Goal: Browse casually: Explore the website without a specific task or goal

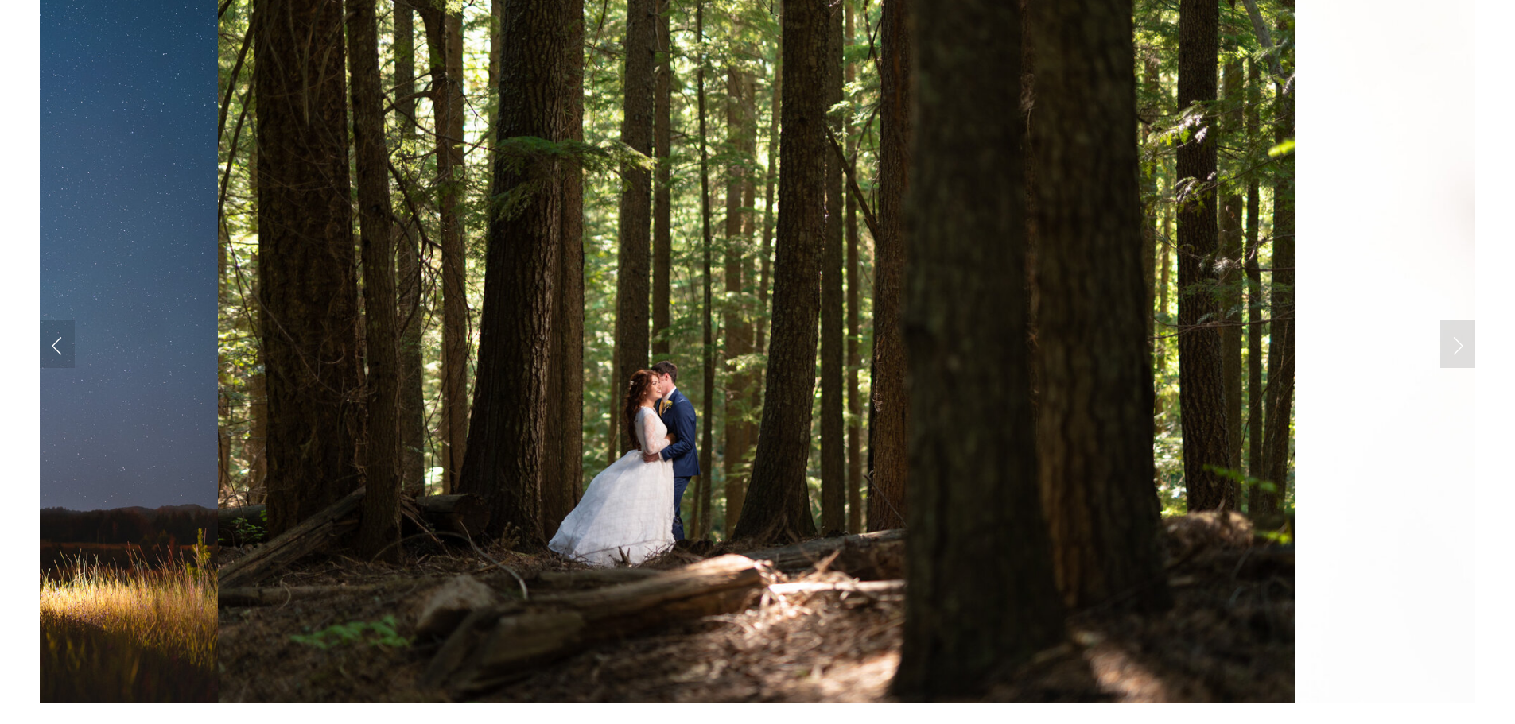
scroll to position [1590, 0]
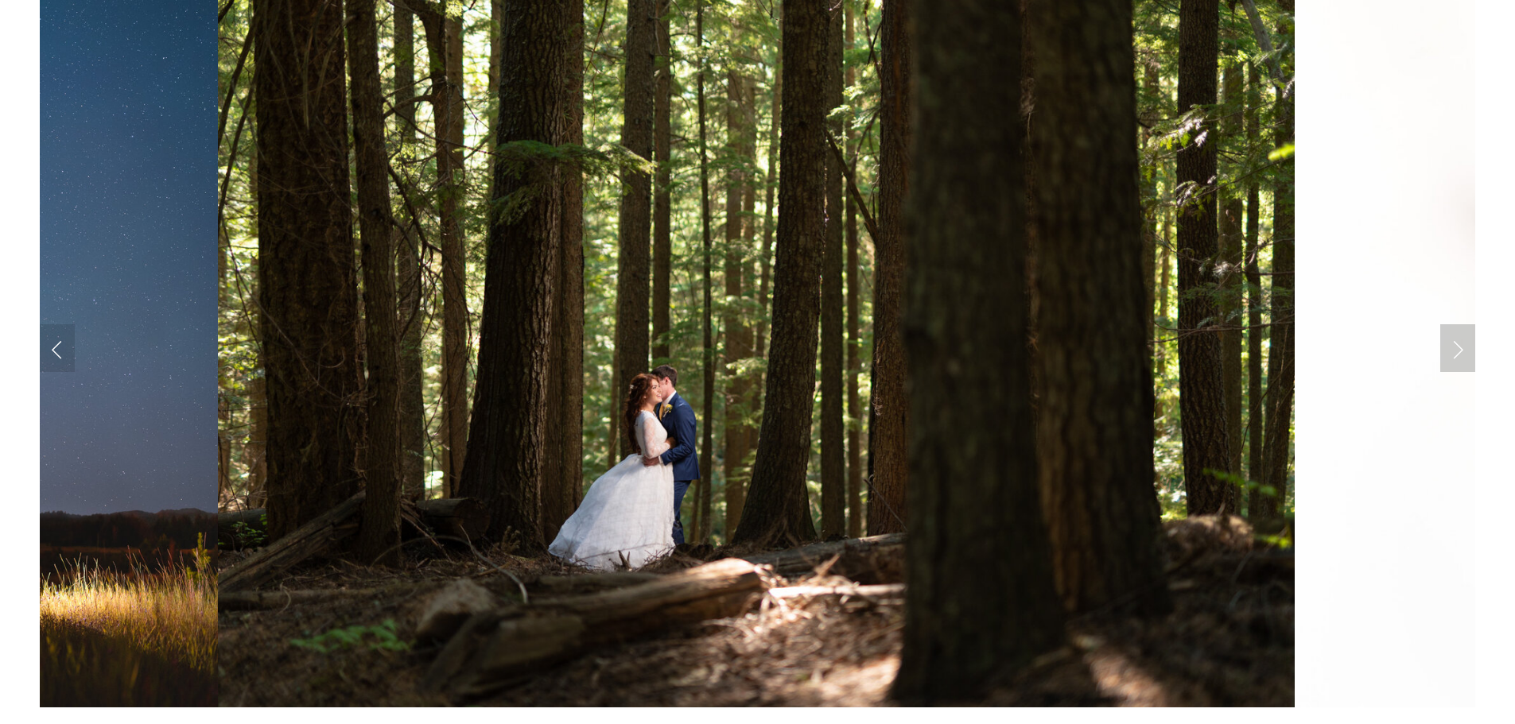
click at [1469, 356] on link "Next Slide" at bounding box center [1457, 348] width 35 height 48
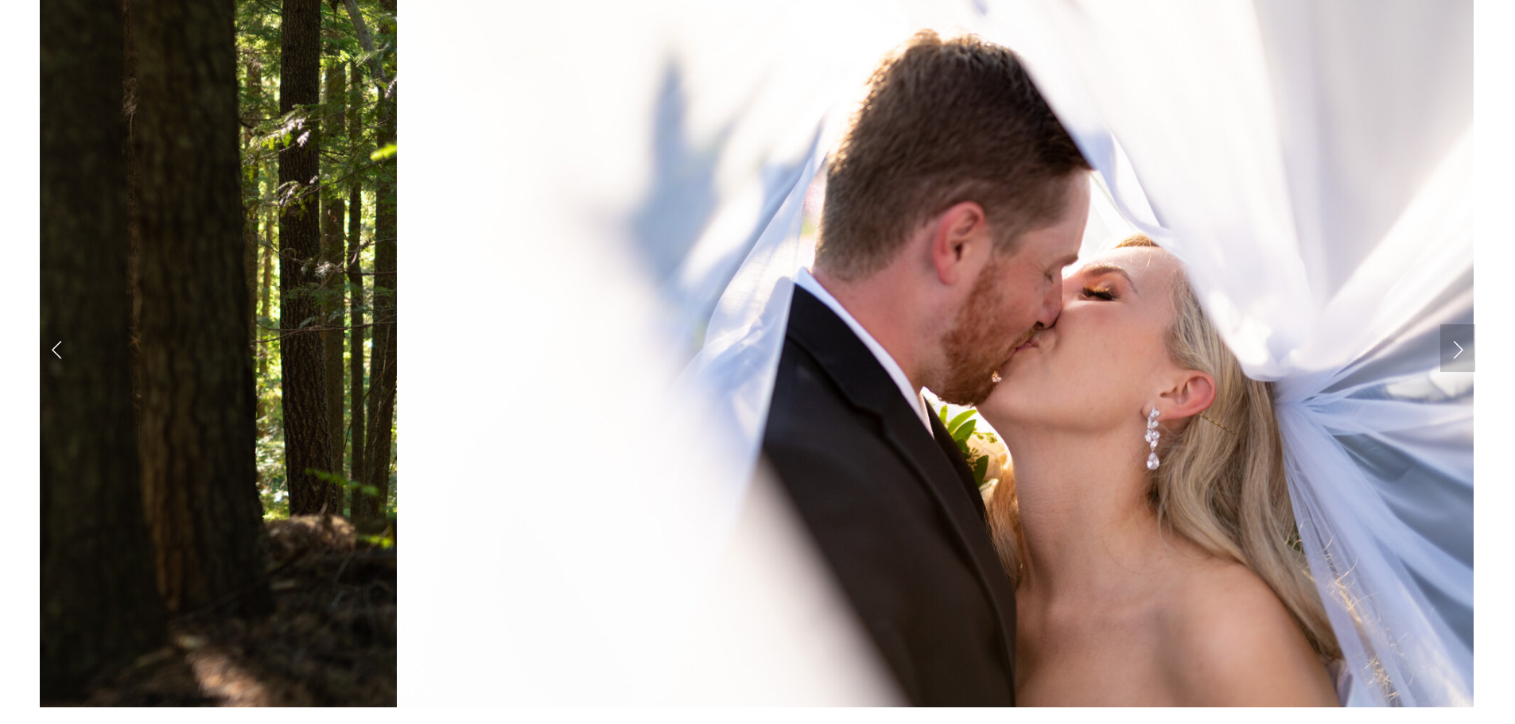
click at [1469, 356] on link "Next Slide" at bounding box center [1457, 348] width 35 height 48
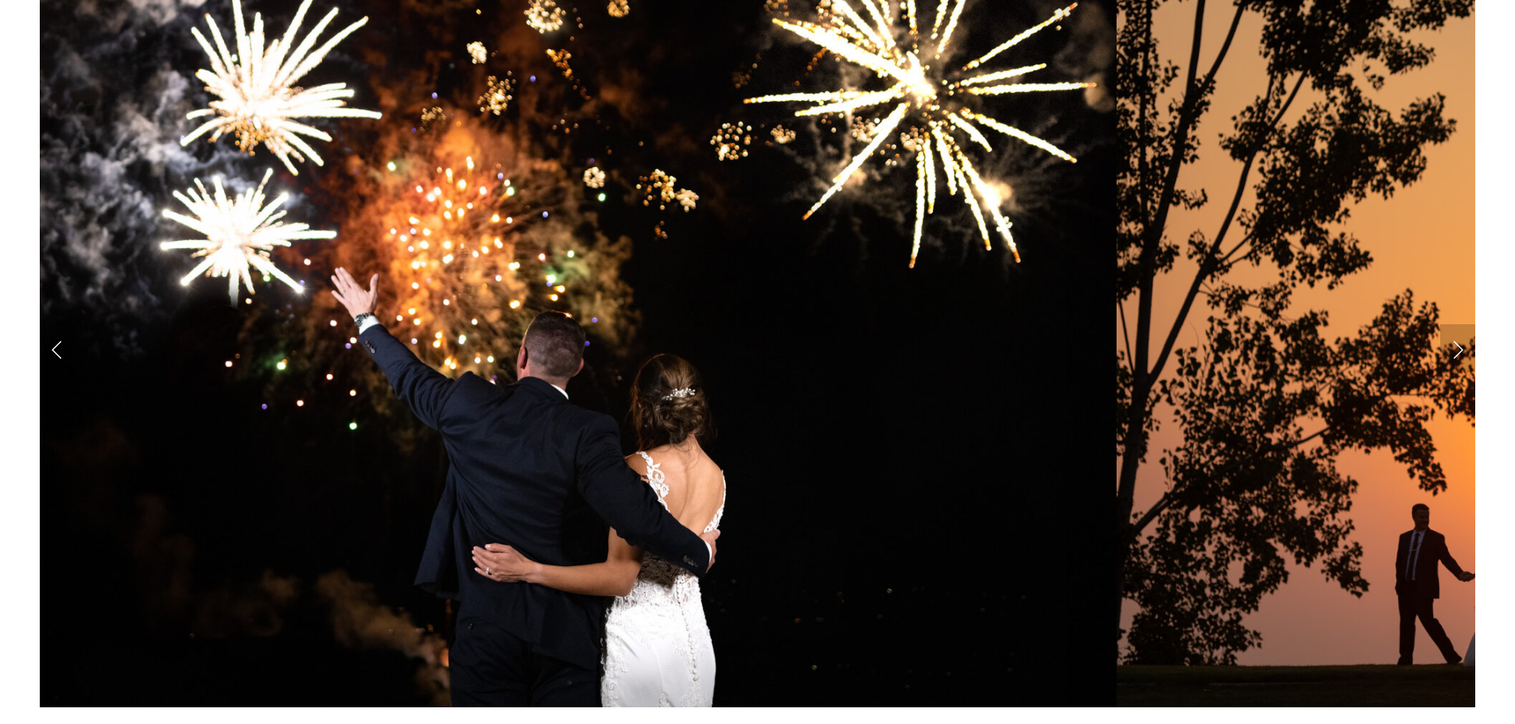
click at [1469, 356] on link "Next Slide" at bounding box center [1457, 348] width 35 height 48
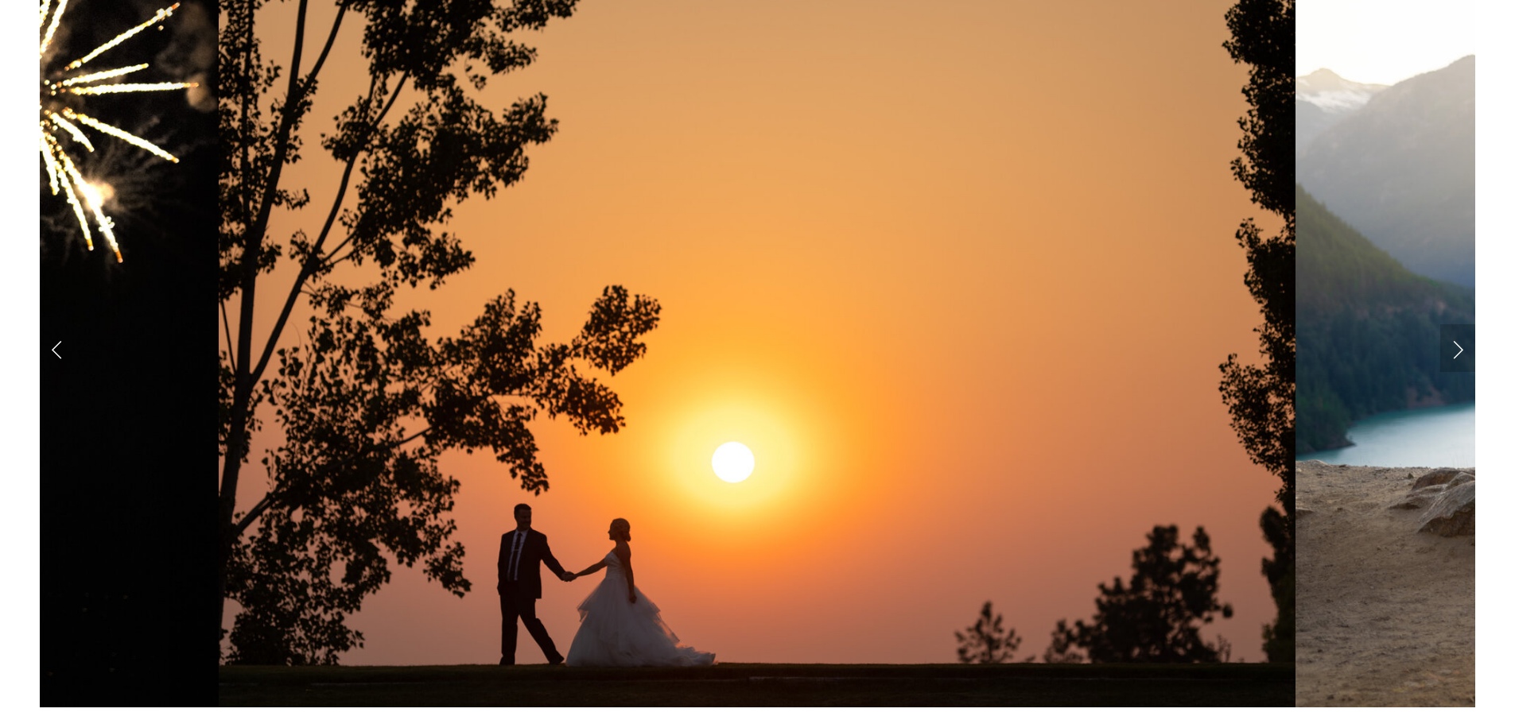
click at [1469, 356] on link "Next Slide" at bounding box center [1457, 348] width 35 height 48
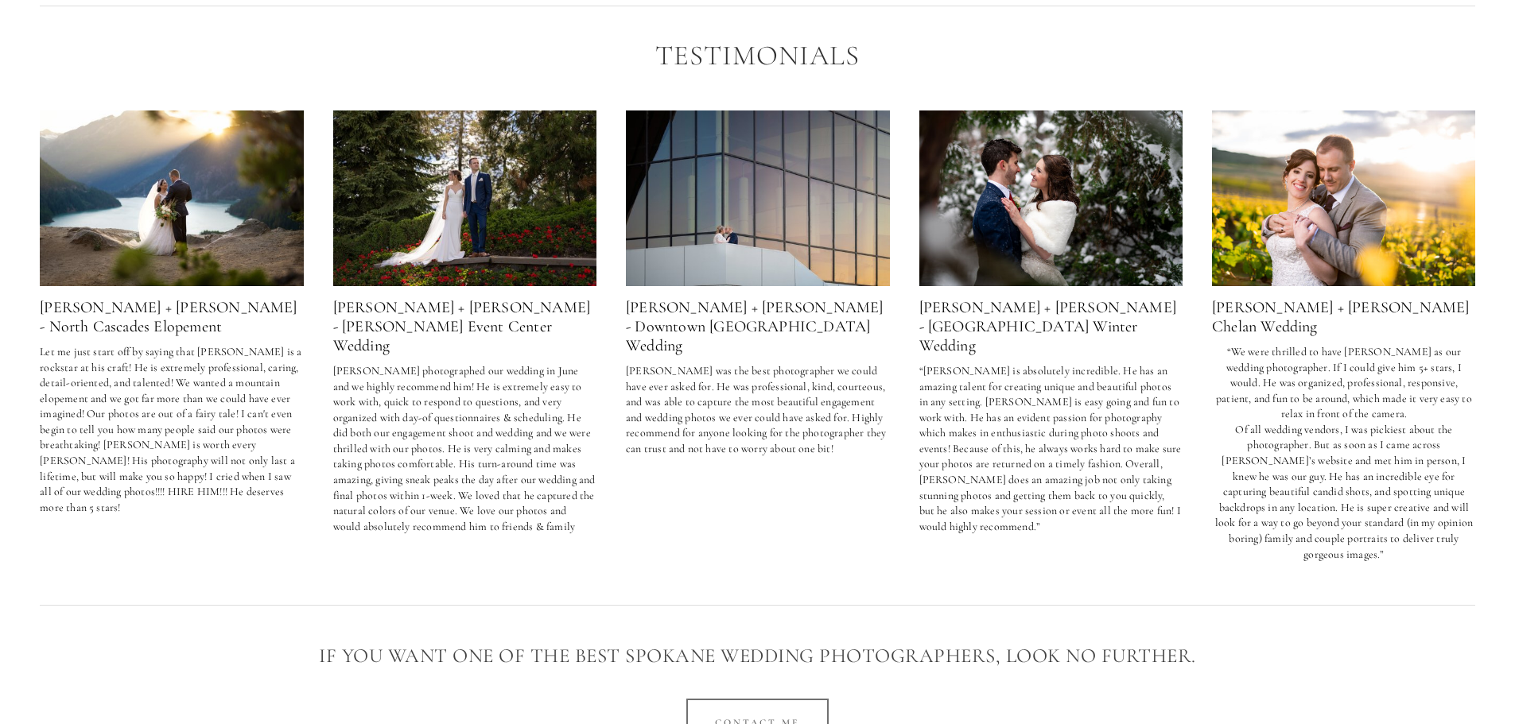
scroll to position [3026, 0]
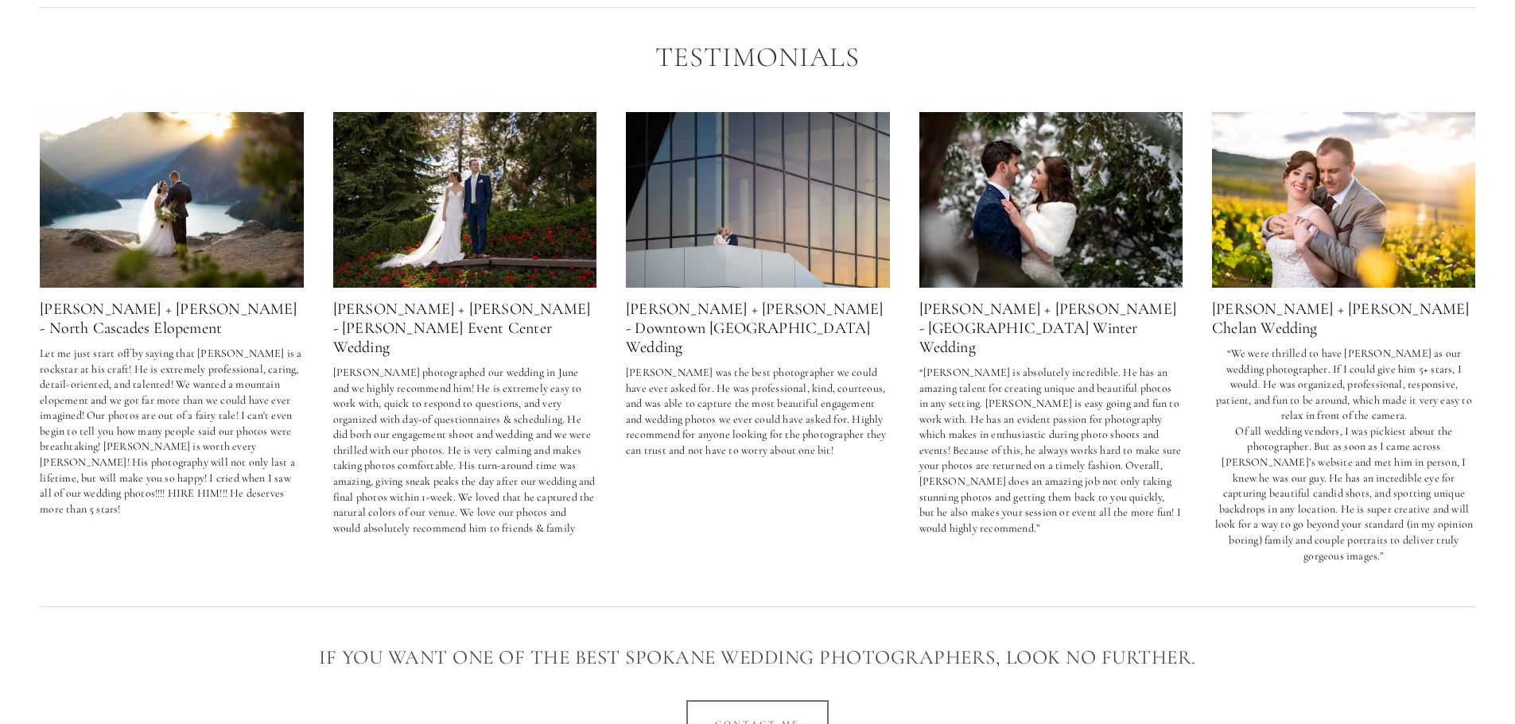
click at [1034, 250] on img at bounding box center [1051, 200] width 264 height 176
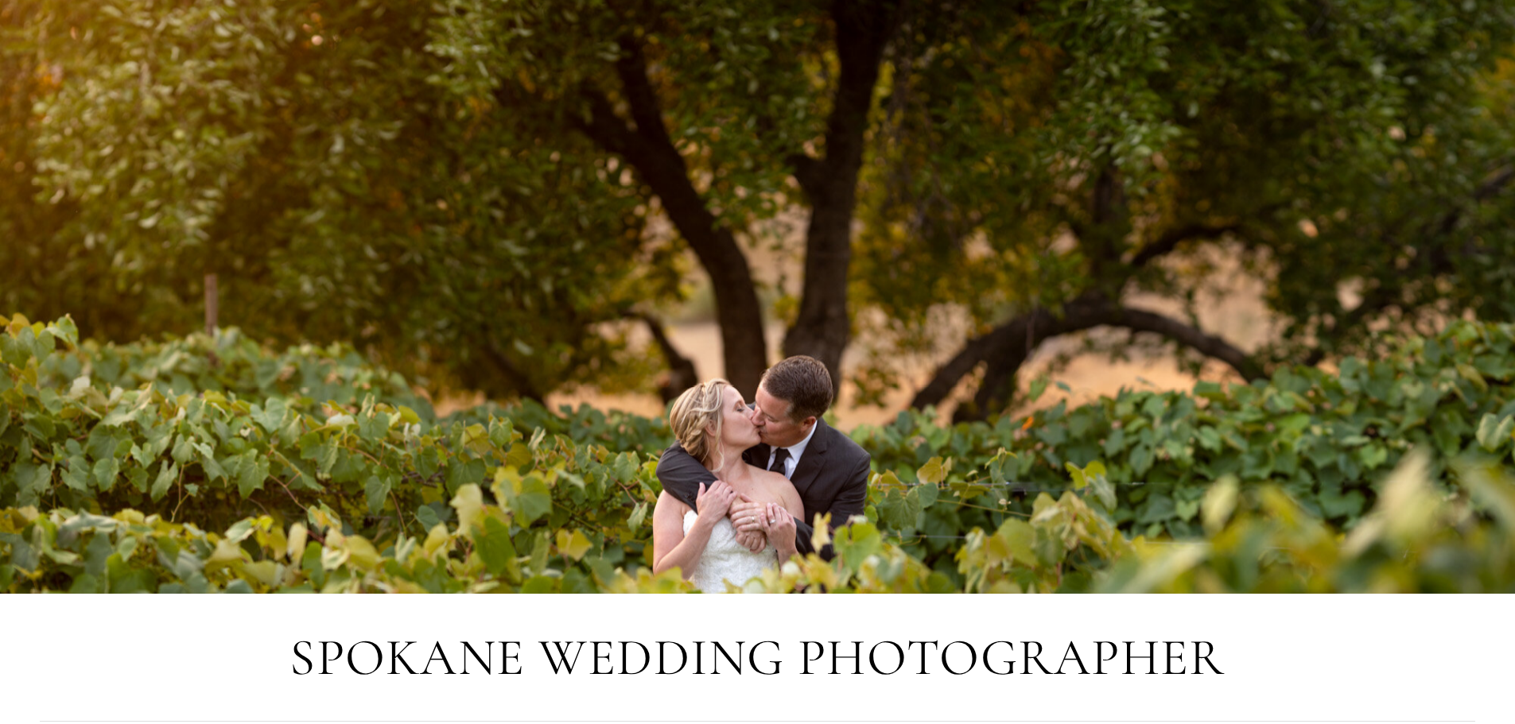
scroll to position [98, 0]
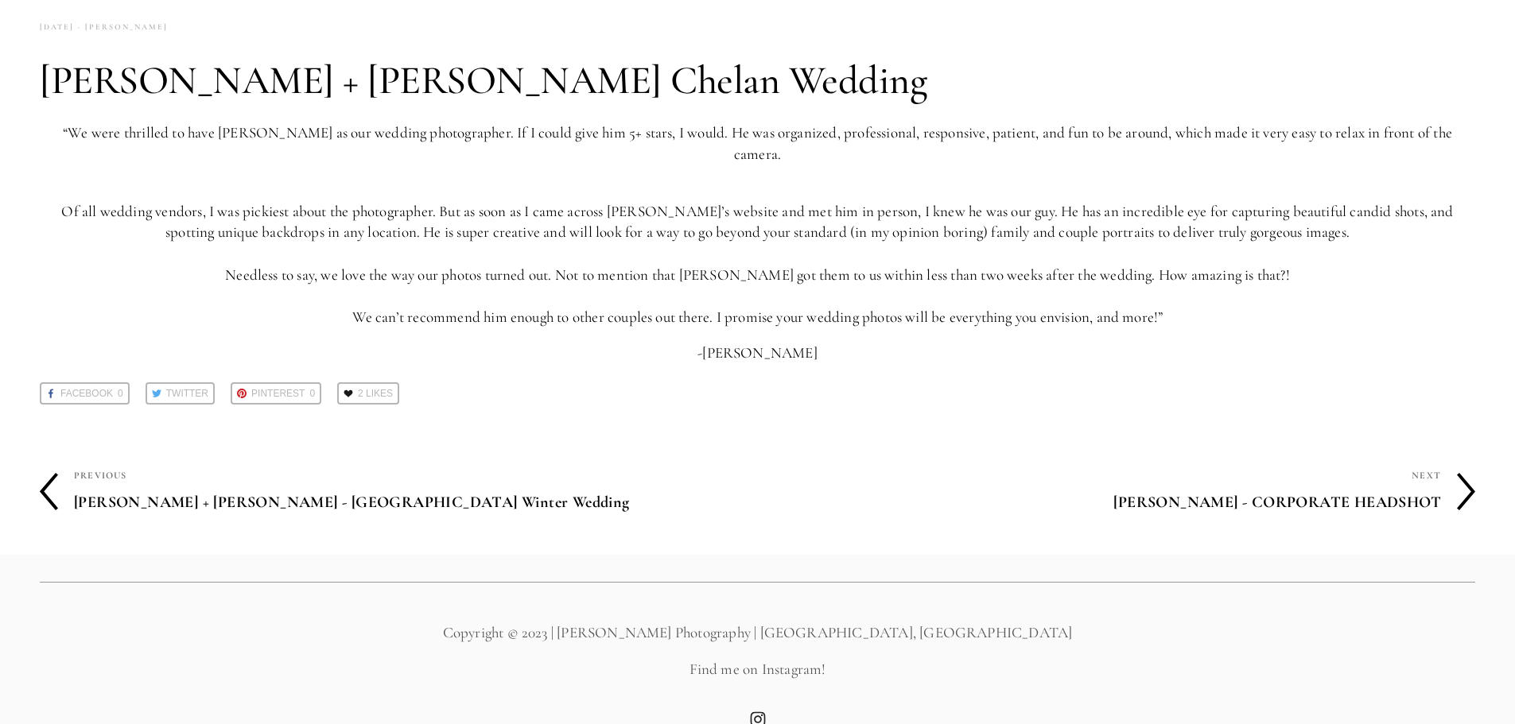
scroll to position [91, 0]
